Goal: Task Accomplishment & Management: Use online tool/utility

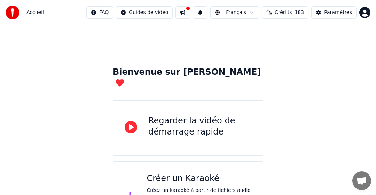
click at [112, 63] on div "Bienvenue sur Youka Regarder la vidéo de démarrage rapide Créer un Karaoké Crée…" at bounding box center [188, 129] width 376 height 209
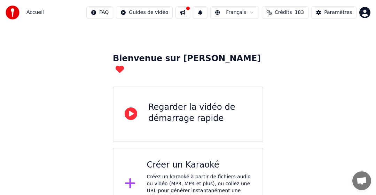
scroll to position [21, 0]
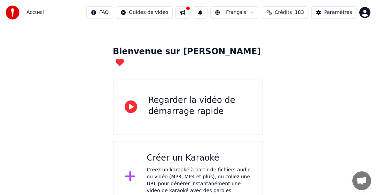
click at [189, 153] on div "Créer un Karaoké" at bounding box center [199, 158] width 105 height 11
click at [273, 13] on div "Paramètres" at bounding box center [338, 12] width 28 height 7
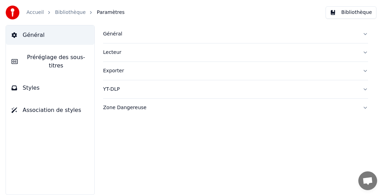
click at [116, 36] on div "Général" at bounding box center [230, 34] width 254 height 7
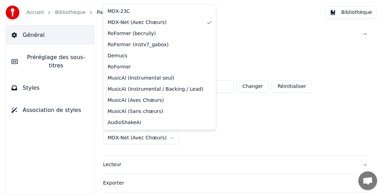
click at [137, 139] on html "**********" at bounding box center [191, 97] width 382 height 195
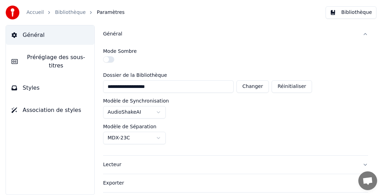
click at [37, 16] on link "Accueil" at bounding box center [34, 12] width 17 height 7
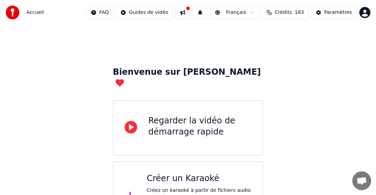
click at [177, 173] on div "Créer un Karaoké" at bounding box center [199, 178] width 105 height 11
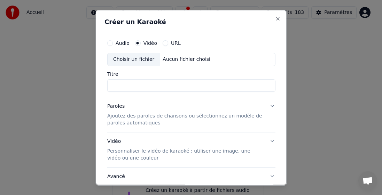
click at [137, 63] on div "Choisir un fichier" at bounding box center [133, 59] width 52 height 13
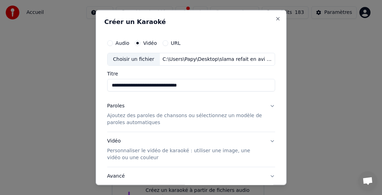
drag, startPoint x: 142, startPoint y: 87, endPoint x: 254, endPoint y: 87, distance: 111.5
click at [254, 87] on input "**********" at bounding box center [191, 85] width 168 height 13
type input "**********"
click at [149, 119] on p "Ajoutez des paroles de chansons ou sélectionnez un modèle de paroles automatiqu…" at bounding box center [185, 120] width 157 height 14
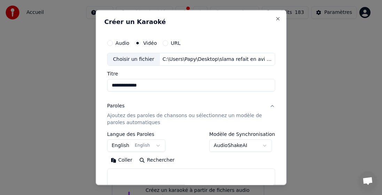
click at [118, 144] on button "English English" at bounding box center [136, 146] width 59 height 13
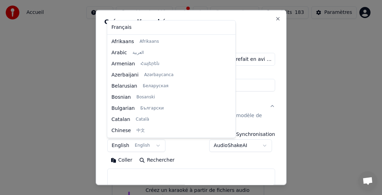
scroll to position [56, 0]
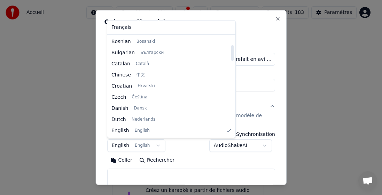
select select "**"
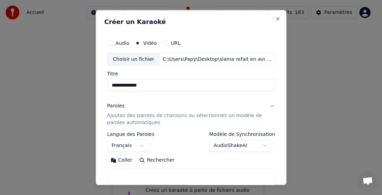
click at [118, 161] on button "Coller" at bounding box center [121, 160] width 29 height 11
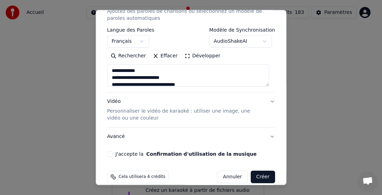
scroll to position [114, 0]
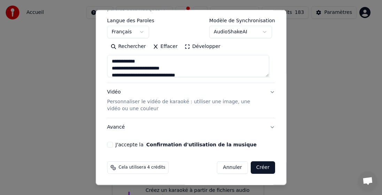
click at [110, 144] on button "J'accepte la Confirmation d'utilisation de la musique" at bounding box center [110, 145] width 6 height 6
click at [255, 167] on button "Créer" at bounding box center [263, 168] width 24 height 13
type textarea "**********"
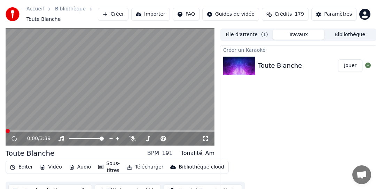
drag, startPoint x: 83, startPoint y: 178, endPoint x: 53, endPoint y: 172, distance: 30.8
click at [83, 178] on div "Éditer Vidéo Audio Sous-titres Télécharger Bibliothèque cloud Synchronisation m…" at bounding box center [110, 180] width 209 height 39
click at [142, 166] on button "Télécharger" at bounding box center [145, 168] width 42 height 10
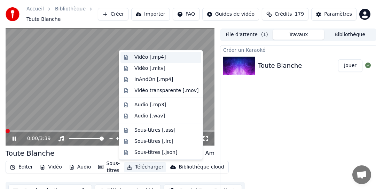
click at [158, 59] on div "Vidéo [.mp4]" at bounding box center [149, 57] width 31 height 7
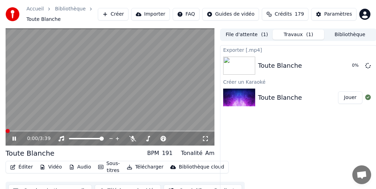
click at [16, 137] on icon at bounding box center [19, 139] width 16 height 6
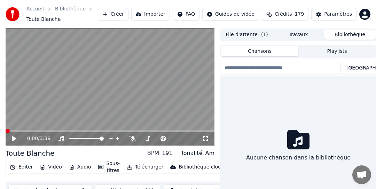
click at [273, 32] on button "Bibliothèque" at bounding box center [350, 35] width 52 height 10
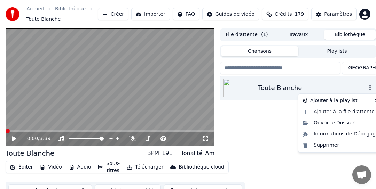
click at [273, 88] on icon "button" at bounding box center [370, 88] width 7 height 6
click at [273, 146] on div "Supprimer" at bounding box center [341, 145] width 82 height 11
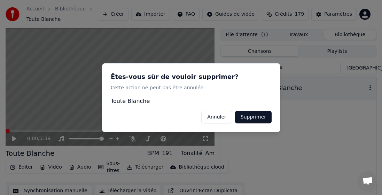
click at [244, 112] on button "Supprimer" at bounding box center [253, 117] width 37 height 13
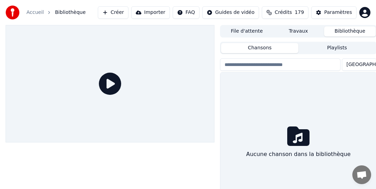
click at [129, 13] on button "Créer" at bounding box center [113, 12] width 31 height 13
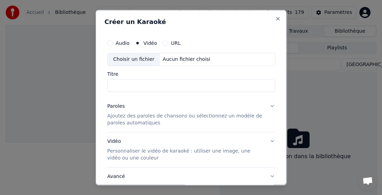
click at [130, 60] on div "Choisir un fichier" at bounding box center [133, 59] width 52 height 13
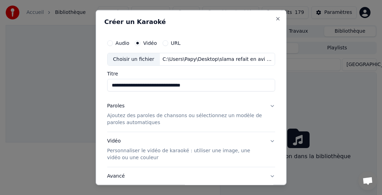
drag, startPoint x: 128, startPoint y: 85, endPoint x: 155, endPoint y: 85, distance: 27.2
click at [157, 85] on input "**********" at bounding box center [191, 85] width 168 height 13
drag, startPoint x: 144, startPoint y: 85, endPoint x: 187, endPoint y: 84, distance: 43.2
click at [187, 84] on input "**********" at bounding box center [191, 85] width 168 height 13
type input "**********"
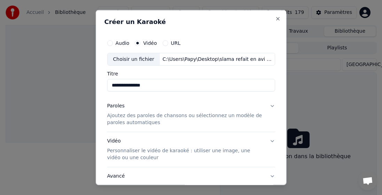
click at [126, 119] on p "Ajoutez des paroles de chansons ou sélectionnez un modèle de paroles automatiqu…" at bounding box center [185, 120] width 157 height 14
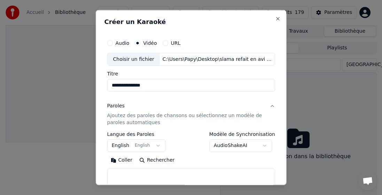
click at [119, 146] on button "English English" at bounding box center [136, 146] width 59 height 13
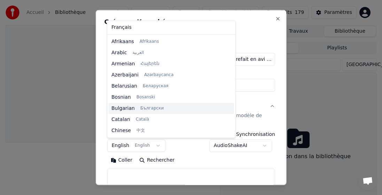
scroll to position [56, 0]
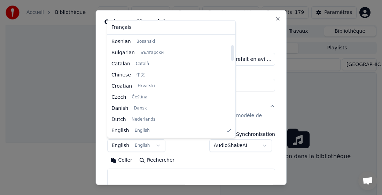
select select "**"
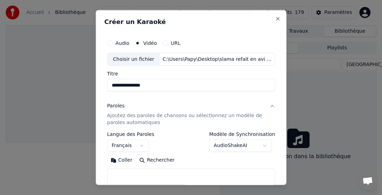
click at [127, 160] on button "Coller" at bounding box center [121, 160] width 29 height 11
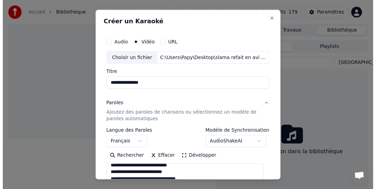
scroll to position [104, 0]
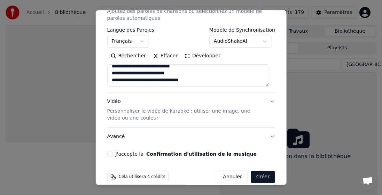
click at [111, 154] on button "J'accepte la Confirmation d'utilisation de la musique" at bounding box center [110, 155] width 6 height 6
click at [255, 176] on button "Créer" at bounding box center [263, 177] width 24 height 13
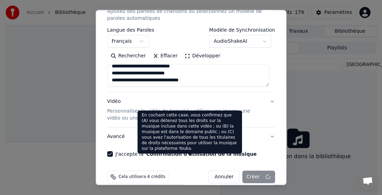
type textarea "**********"
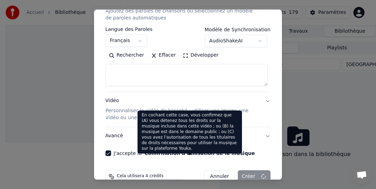
select select
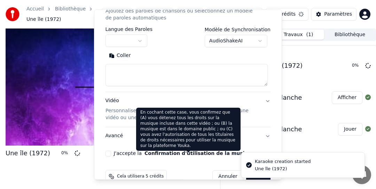
scroll to position [0, 0]
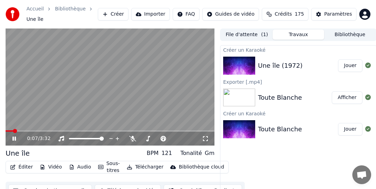
drag, startPoint x: 14, startPoint y: 134, endPoint x: 52, endPoint y: 143, distance: 39.4
click at [14, 136] on icon at bounding box center [19, 139] width 16 height 6
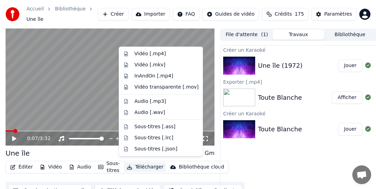
click at [147, 164] on button "Télécharger" at bounding box center [145, 168] width 42 height 10
click at [158, 55] on div "Vidéo [.mp4]" at bounding box center [149, 54] width 31 height 7
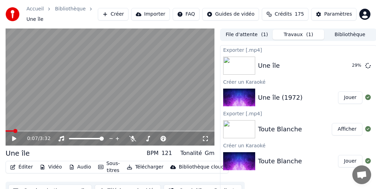
scroll to position [0, 1]
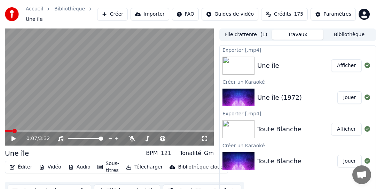
click at [273, 32] on button "Bibliothèque" at bounding box center [350, 35] width 52 height 10
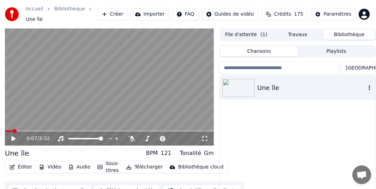
click at [273, 86] on icon "button" at bounding box center [369, 88] width 7 height 6
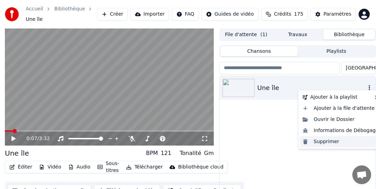
click at [273, 144] on div "Supprimer" at bounding box center [341, 142] width 82 height 11
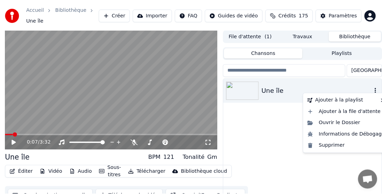
scroll to position [0, 0]
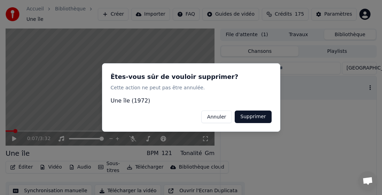
click at [256, 116] on button "Supprimer" at bounding box center [253, 117] width 37 height 13
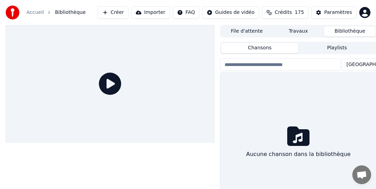
click at [125, 11] on button "Créer" at bounding box center [113, 12] width 31 height 13
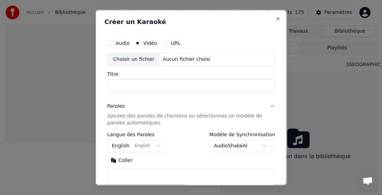
click at [127, 121] on p "Ajoutez des paroles de chansons ou sélectionnez un modèle de paroles automatiqu…" at bounding box center [185, 120] width 157 height 14
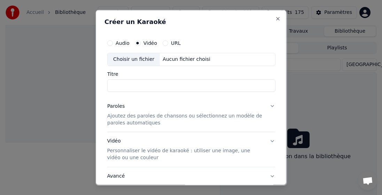
click at [124, 117] on p "Ajoutez des paroles de chansons ou sélectionnez un modèle de paroles automatiqu…" at bounding box center [185, 120] width 157 height 14
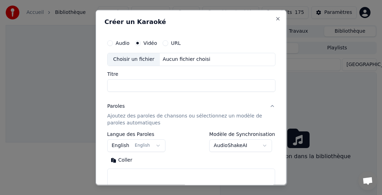
click at [132, 59] on div "Choisir un fichier" at bounding box center [133, 59] width 52 height 13
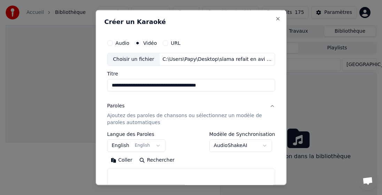
drag, startPoint x: 164, startPoint y: 84, endPoint x: 273, endPoint y: 85, distance: 108.7
click at [273, 85] on div "**********" at bounding box center [190, 98] width 191 height 176
click at [204, 87] on input "**********" at bounding box center [191, 85] width 168 height 13
type input "**********"
click at [127, 121] on p "Ajoutez des paroles de chansons ou sélectionnez un modèle de paroles automatiqu…" at bounding box center [185, 120] width 157 height 14
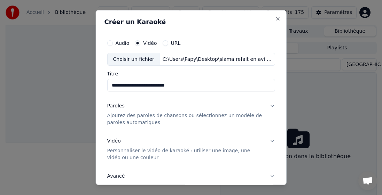
drag, startPoint x: 125, startPoint y: 121, endPoint x: 121, endPoint y: 130, distance: 10.3
click at [125, 121] on p "Ajoutez des paroles de chansons ou sélectionnez un modèle de paroles automatiqu…" at bounding box center [185, 120] width 157 height 14
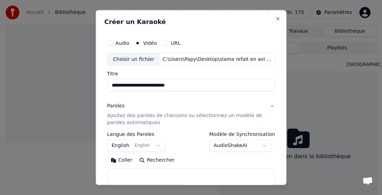
click at [121, 149] on button "English English" at bounding box center [136, 146] width 59 height 13
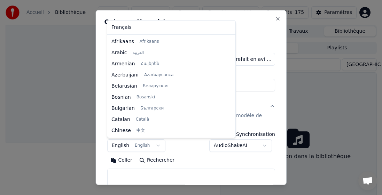
scroll to position [56, 0]
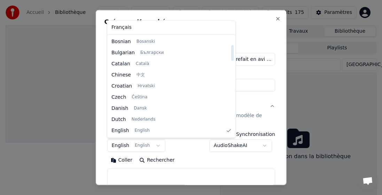
select select "**"
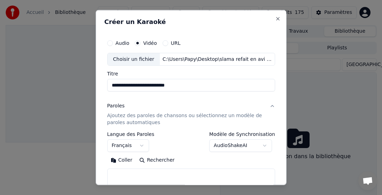
click at [119, 162] on button "Coller" at bounding box center [121, 160] width 29 height 11
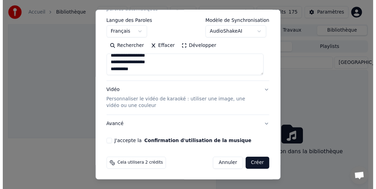
scroll to position [114, 0]
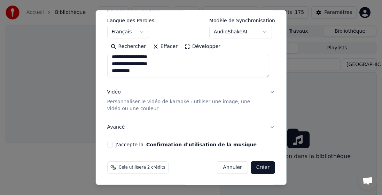
click at [111, 144] on button "J'accepte la Confirmation d'utilisation de la musique" at bounding box center [110, 145] width 6 height 6
click at [262, 170] on button "Créer" at bounding box center [263, 168] width 24 height 13
type textarea "**********"
select select
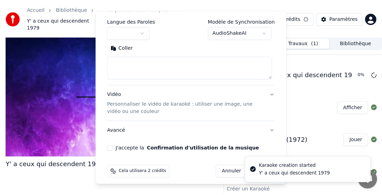
scroll to position [0, 0]
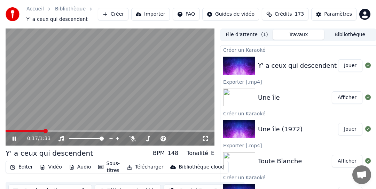
click at [139, 168] on button "Télécharger" at bounding box center [145, 168] width 42 height 10
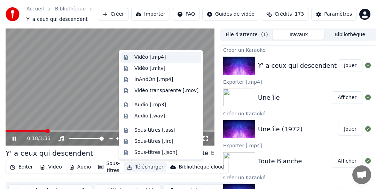
click at [154, 59] on div "Vidéo [.mp4]" at bounding box center [149, 57] width 31 height 7
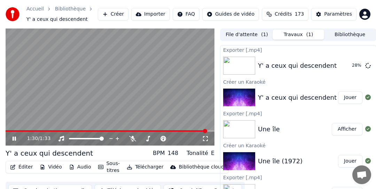
click at [15, 137] on icon at bounding box center [19, 139] width 16 height 6
click at [273, 36] on button "Bibliothèque" at bounding box center [350, 35] width 52 height 10
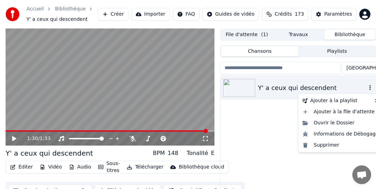
click at [273, 90] on icon "button" at bounding box center [370, 88] width 7 height 6
click at [273, 148] on div "Supprimer" at bounding box center [341, 145] width 82 height 11
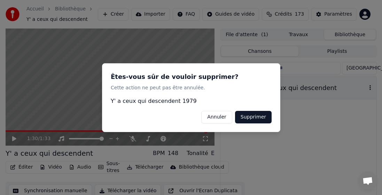
drag, startPoint x: 257, startPoint y: 114, endPoint x: 254, endPoint y: 122, distance: 8.9
click at [256, 117] on button "Supprimer" at bounding box center [253, 117] width 37 height 13
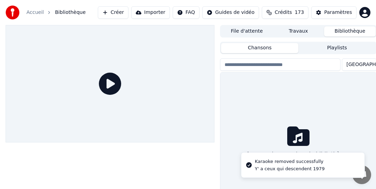
click at [129, 13] on button "Créer" at bounding box center [113, 12] width 31 height 13
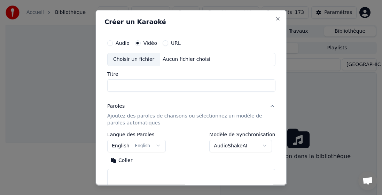
click at [141, 60] on div "Choisir un fichier" at bounding box center [133, 59] width 52 height 13
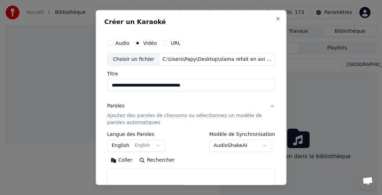
drag, startPoint x: 145, startPoint y: 87, endPoint x: 240, endPoint y: 86, distance: 95.1
click at [240, 86] on input "**********" at bounding box center [191, 85] width 168 height 13
type input "**********"
click at [113, 146] on body "**********" at bounding box center [188, 97] width 376 height 195
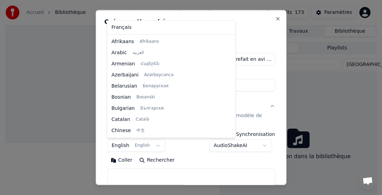
scroll to position [56, 0]
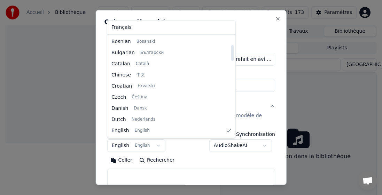
select select "**"
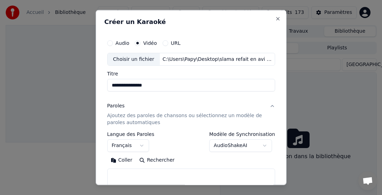
click at [119, 161] on button "Coller" at bounding box center [121, 160] width 29 height 11
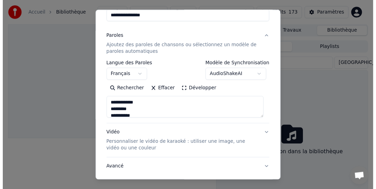
scroll to position [114, 0]
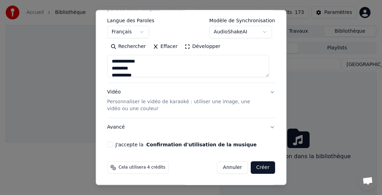
click at [111, 145] on button "J'accepte la Confirmation d'utilisation de la musique" at bounding box center [110, 145] width 6 height 6
click at [262, 169] on button "Créer" at bounding box center [263, 168] width 24 height 13
type textarea "**********"
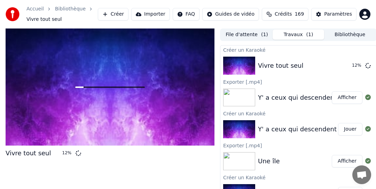
click at [222, 3] on div "Accueil Bibliothèque Vivre tout seul Créer Importer FAQ Guides de vidéo Crédits…" at bounding box center [188, 14] width 376 height 29
